Goal: Information Seeking & Learning: Learn about a topic

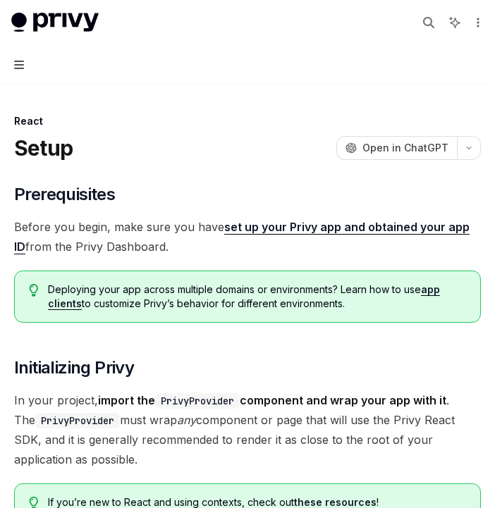
click at [21, 66] on icon "button" at bounding box center [19, 64] width 10 height 11
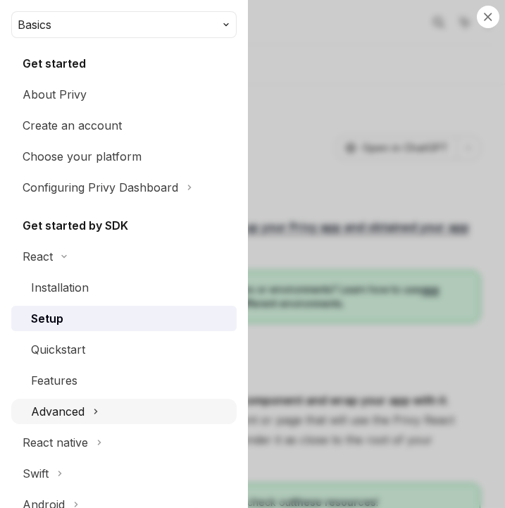
click at [84, 409] on div "Advanced" at bounding box center [58, 411] width 54 height 17
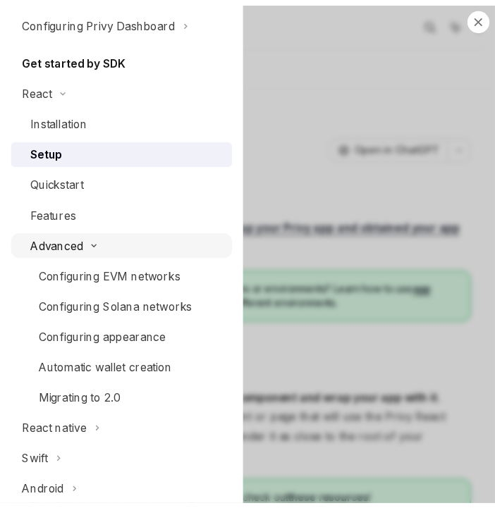
scroll to position [167, 0]
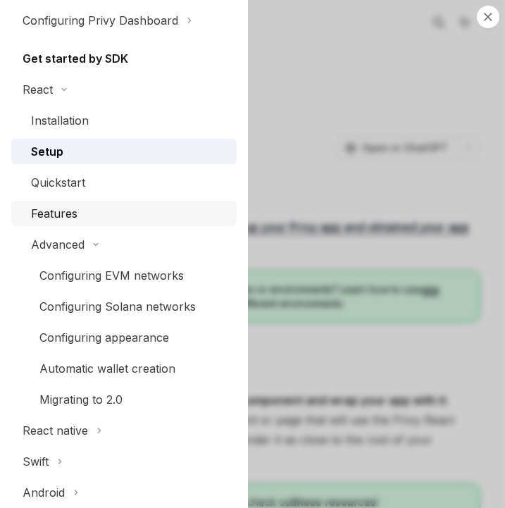
click at [58, 220] on div "Features" at bounding box center [54, 213] width 47 height 17
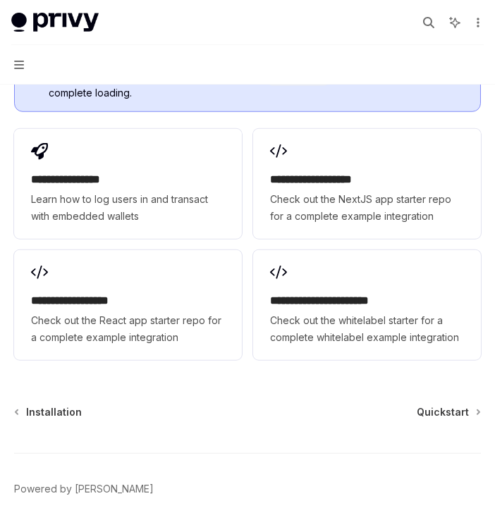
scroll to position [1898, 0]
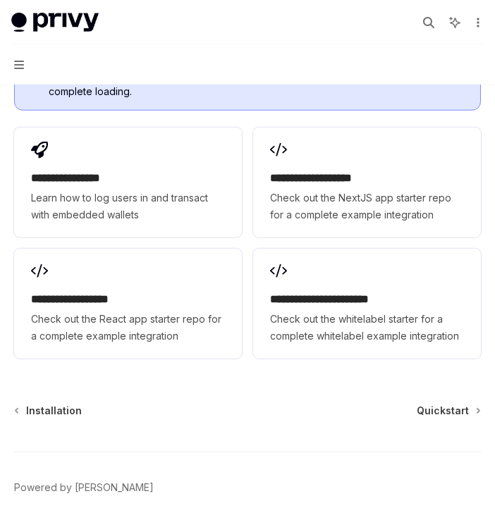
click at [204, 176] on h2 "**********" at bounding box center [128, 178] width 194 height 17
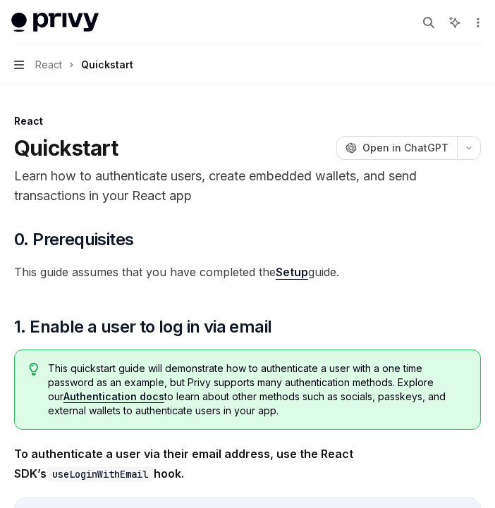
click at [19, 63] on icon "button" at bounding box center [19, 64] width 10 height 11
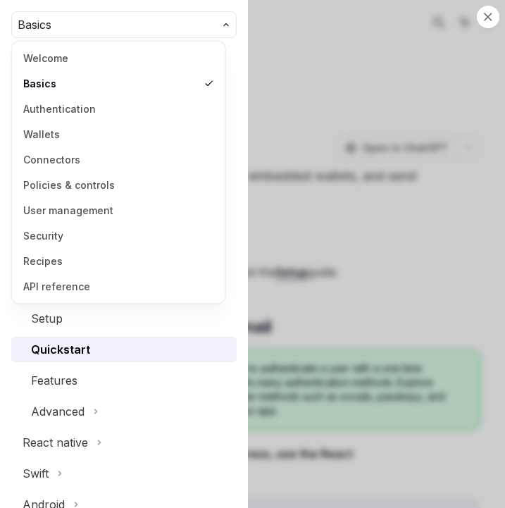
click at [195, 17] on button "Basics" at bounding box center [124, 24] width 226 height 27
click at [45, 59] on link "Welcome" at bounding box center [118, 58] width 205 height 25
type textarea "*"
